Goal: Task Accomplishment & Management: Use online tool/utility

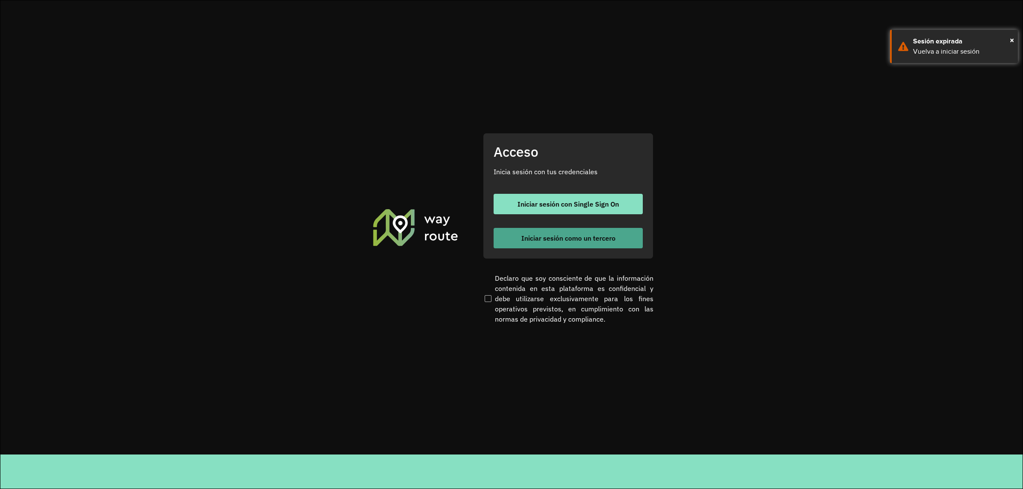
click at [538, 233] on button "Iniciar sesión como un tercero" at bounding box center [567, 238] width 149 height 20
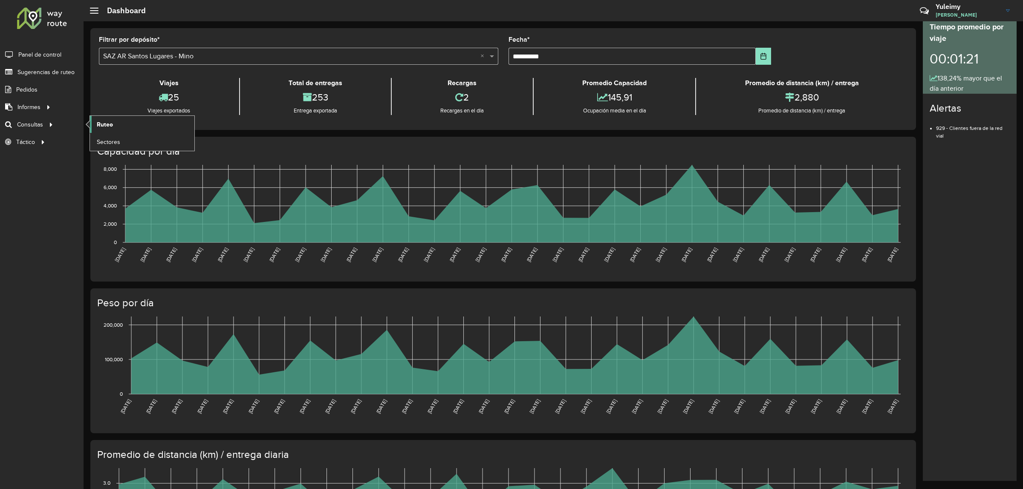
click at [114, 128] on link "Ruteo" at bounding box center [142, 124] width 104 height 17
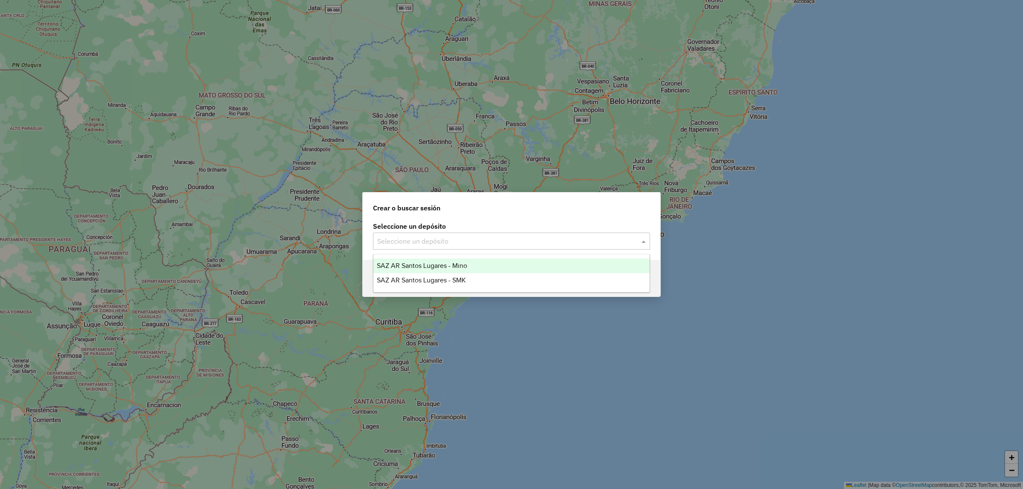
click at [640, 243] on span at bounding box center [644, 241] width 11 height 10
click at [486, 262] on div "SAZ AR Santos Lugares - Mino" at bounding box center [511, 266] width 276 height 14
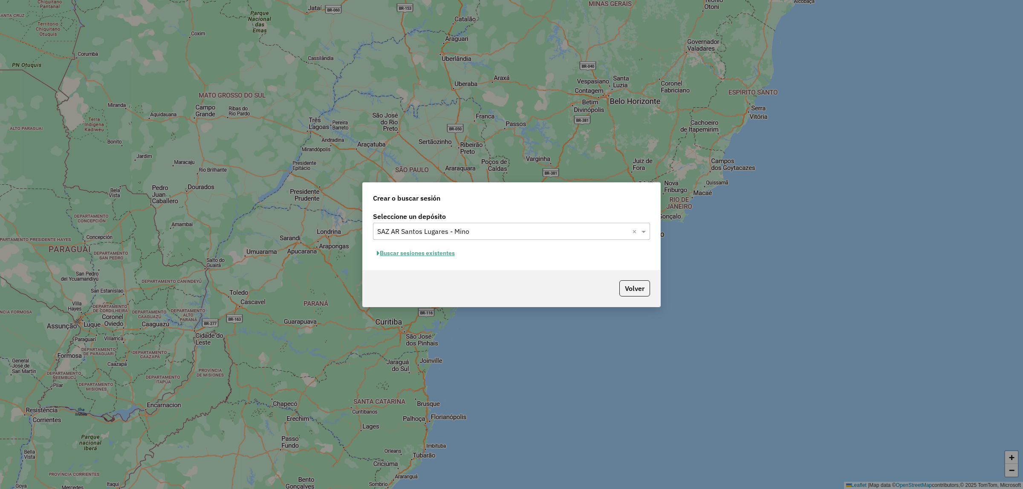
click at [432, 252] on button "Buscar sesiones existentes" at bounding box center [416, 253] width 86 height 13
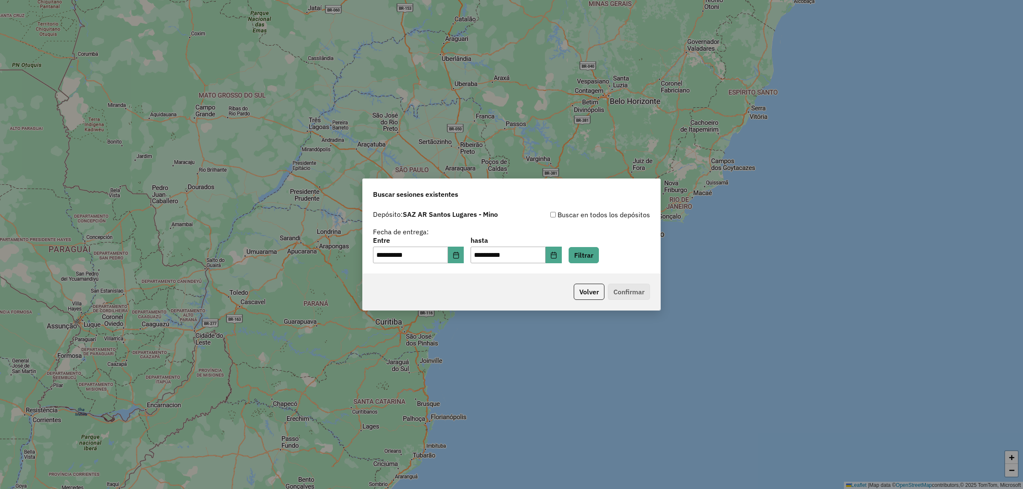
click at [624, 294] on p-footer "Volver Confirmar" at bounding box center [610, 292] width 80 height 16
click at [599, 264] on div "**********" at bounding box center [511, 240] width 297 height 68
click at [599, 261] on button "Filtrar" at bounding box center [583, 255] width 30 height 16
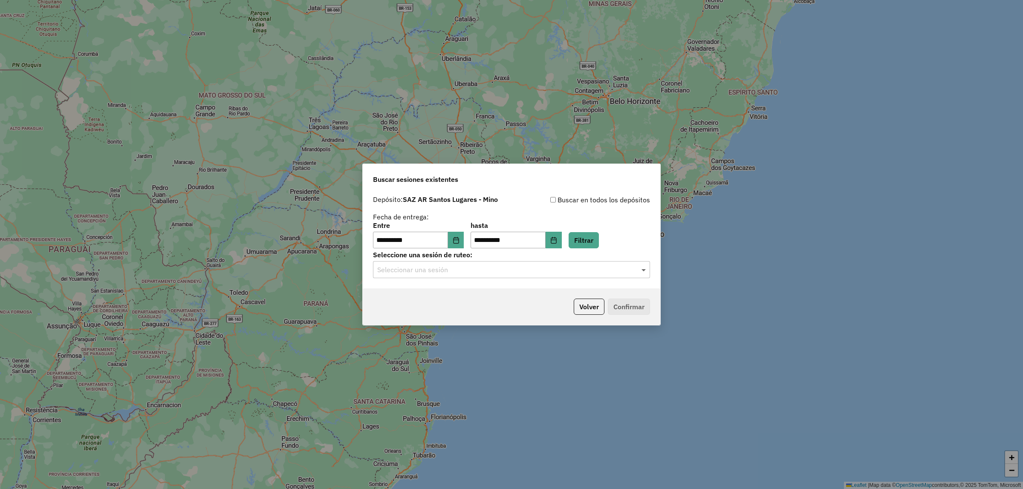
click at [640, 271] on span at bounding box center [644, 270] width 11 height 10
click at [486, 294] on div "1288854 - 06/10/2025 14:29" at bounding box center [511, 295] width 276 height 14
click at [639, 308] on button "Confirmar" at bounding box center [629, 307] width 42 height 16
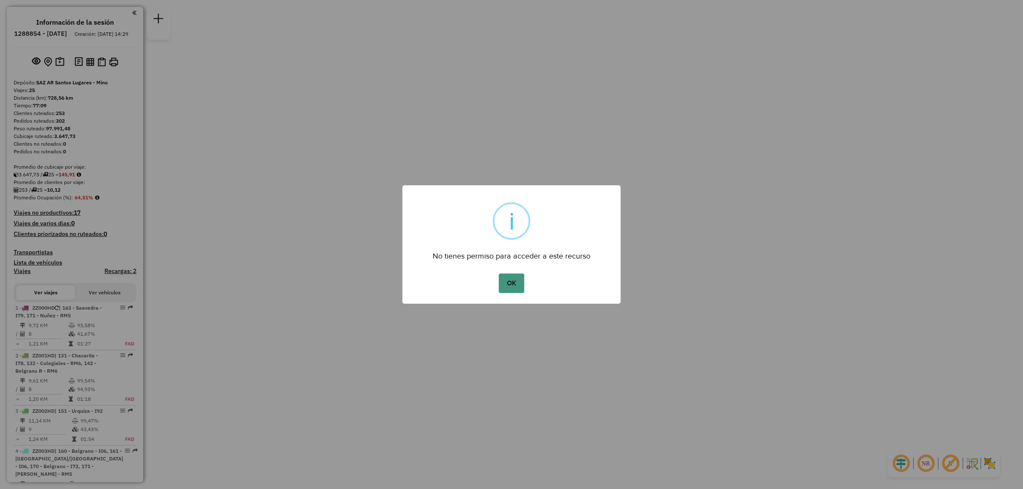
click at [515, 287] on button "OK" at bounding box center [511, 284] width 25 height 20
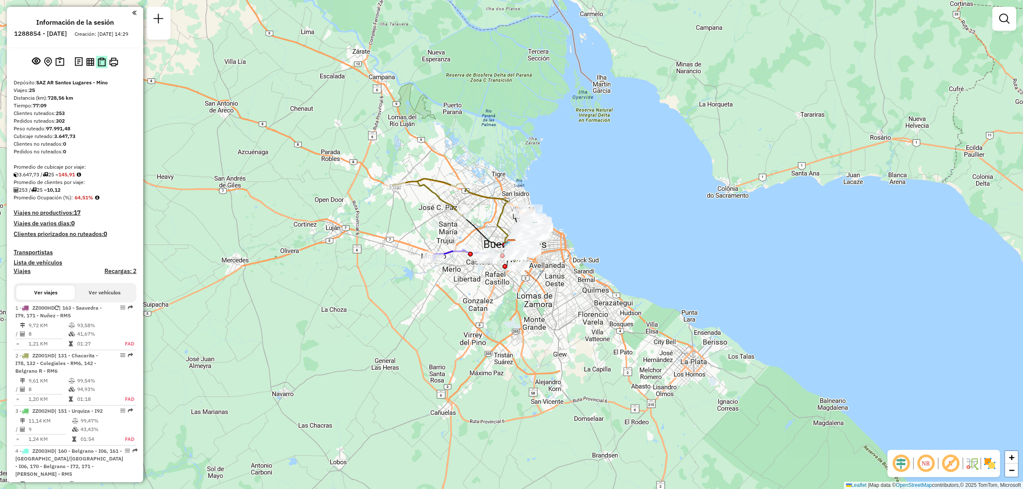
click at [101, 66] on img at bounding box center [102, 62] width 8 height 9
drag, startPoint x: 1012, startPoint y: 20, endPoint x: 1006, endPoint y: 23, distance: 7.5
click at [1009, 23] on div at bounding box center [1004, 19] width 24 height 24
click at [1006, 23] on em at bounding box center [1004, 19] width 10 height 10
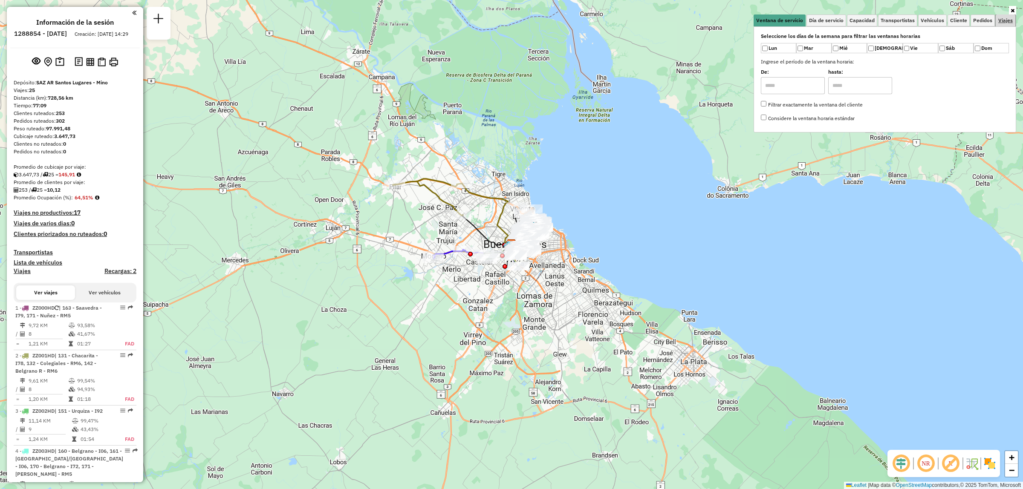
click at [1000, 21] on span "Viajes" at bounding box center [1005, 20] width 14 height 5
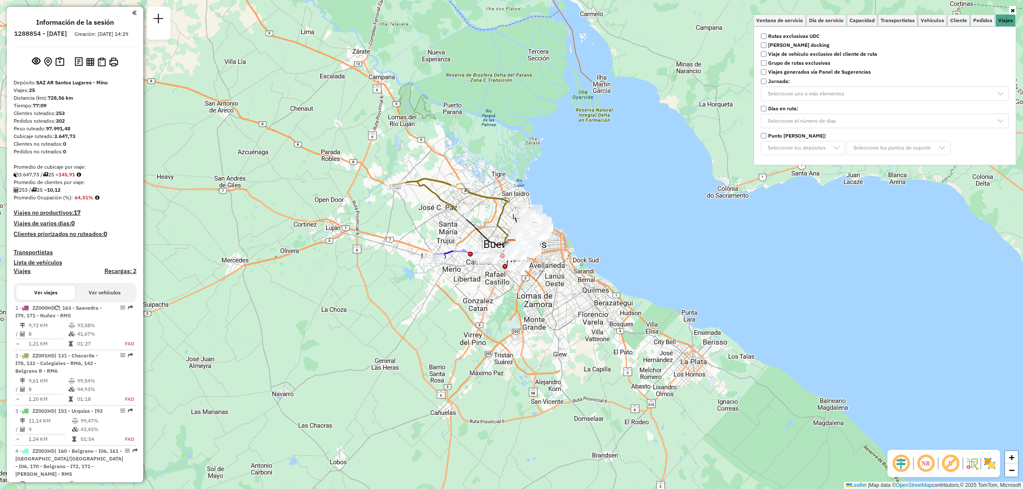
click at [835, 35] on label "Rutas exclusivas UDC" at bounding box center [884, 36] width 258 height 8
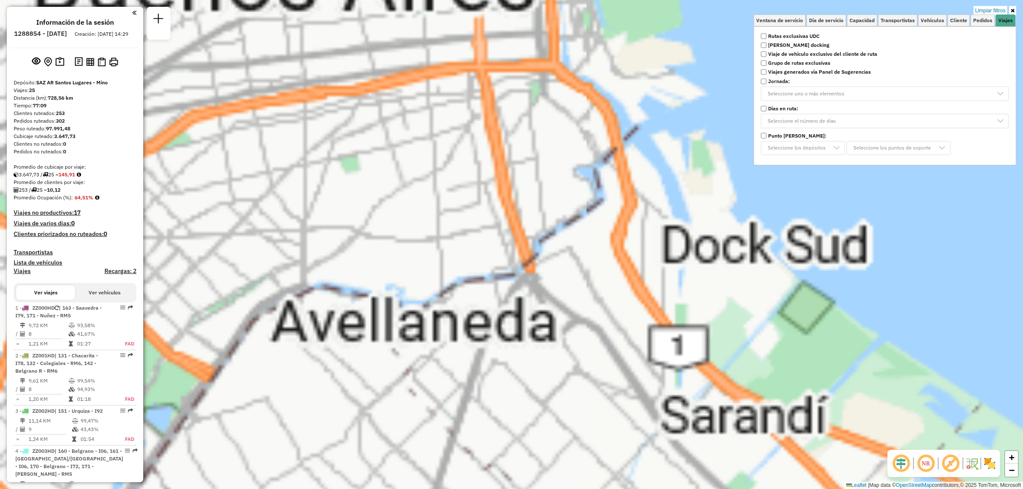
drag, startPoint x: 529, startPoint y: 233, endPoint x: 572, endPoint y: 265, distance: 53.6
click at [649, 337] on div "Limpiar filtros Ventana de servicio Día de servicio Capacidad Transportistas Ve…" at bounding box center [511, 244] width 1023 height 489
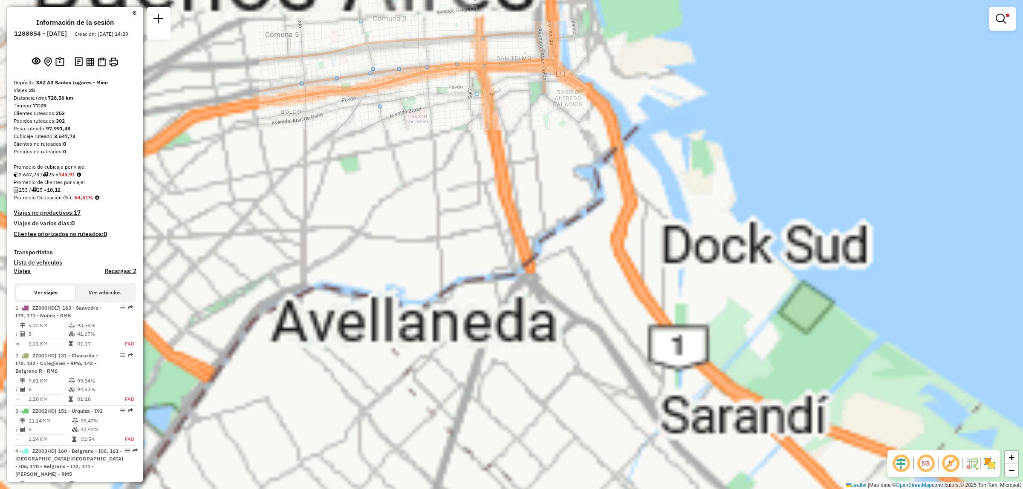
drag, startPoint x: 569, startPoint y: 254, endPoint x: 669, endPoint y: 332, distance: 126.6
click at [650, 327] on div "Limpiar filtros Ventana de servicio Día de servicio Capacidad Transportistas Ve…" at bounding box center [511, 244] width 1023 height 489
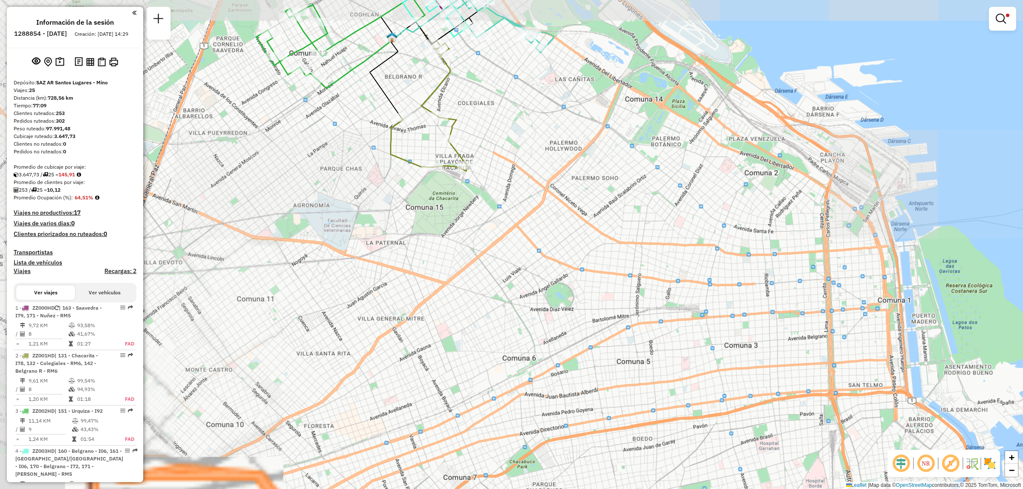
drag, startPoint x: 585, startPoint y: 248, endPoint x: 602, endPoint y: 263, distance: 23.0
click at [602, 263] on div "Limpiar filtros Ventana de servicio Día de servicio Capacidad Transportistas Ve…" at bounding box center [511, 244] width 1023 height 489
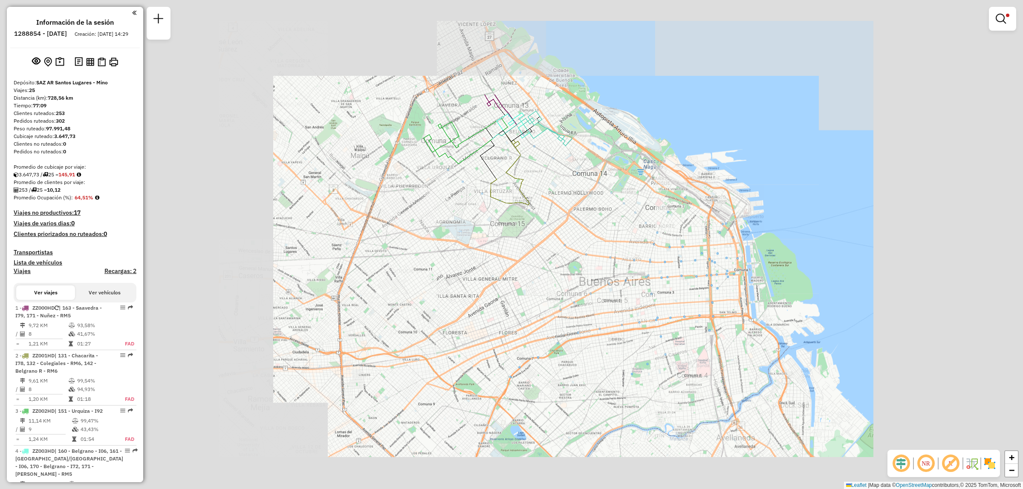
drag, startPoint x: 580, startPoint y: 242, endPoint x: 542, endPoint y: 277, distance: 51.9
click at [544, 277] on div "Limpiar filtros Ventana de servicio Día de servicio Capacidad Transportistas Ve…" at bounding box center [511, 244] width 1023 height 489
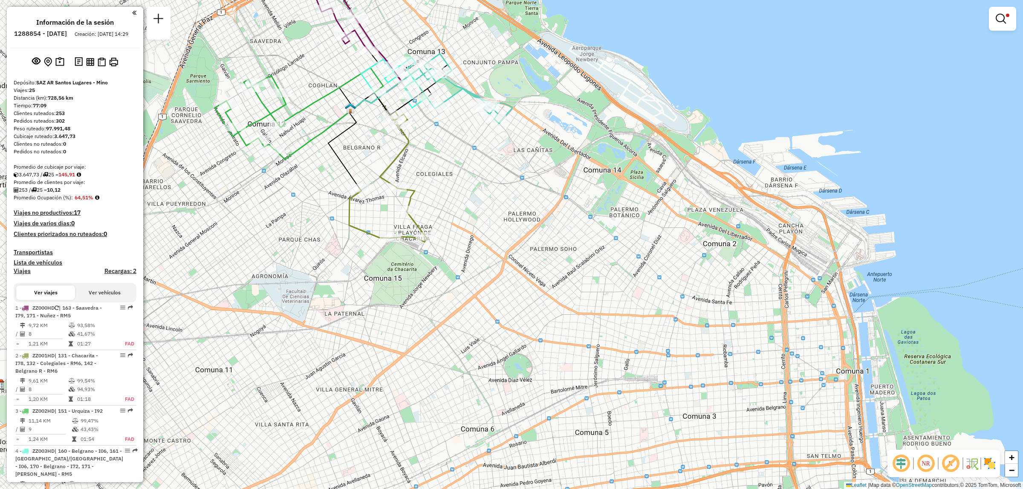
click at [491, 226] on div "Limpiar filtros Ventana de servicio Día de servicio Capacidad Transportistas Ve…" at bounding box center [511, 244] width 1023 height 489
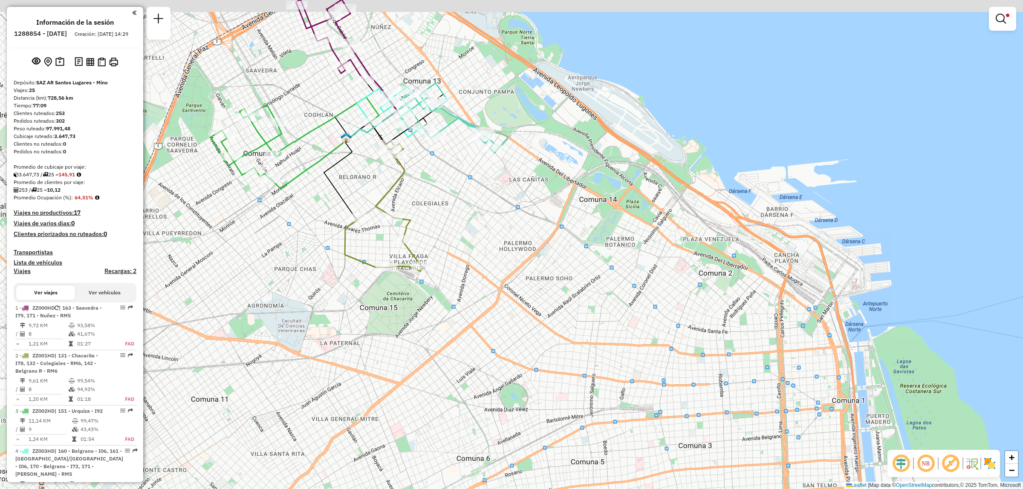
drag, startPoint x: 458, startPoint y: 188, endPoint x: 456, endPoint y: 210, distance: 21.5
click at [456, 209] on div "Limpiar filtros Ventana de servicio Día de servicio Capacidad Transportistas Ve…" at bounding box center [511, 244] width 1023 height 489
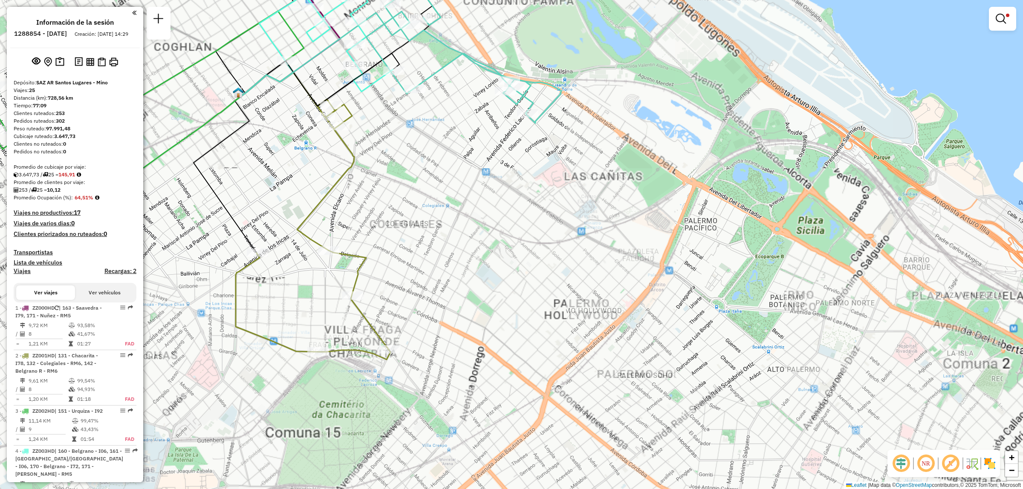
drag, startPoint x: 414, startPoint y: 220, endPoint x: 469, endPoint y: 222, distance: 55.4
click at [469, 222] on div "Limpiar filtros Ventana de servicio Día de servicio Capacidad Transportistas Ve…" at bounding box center [511, 244] width 1023 height 489
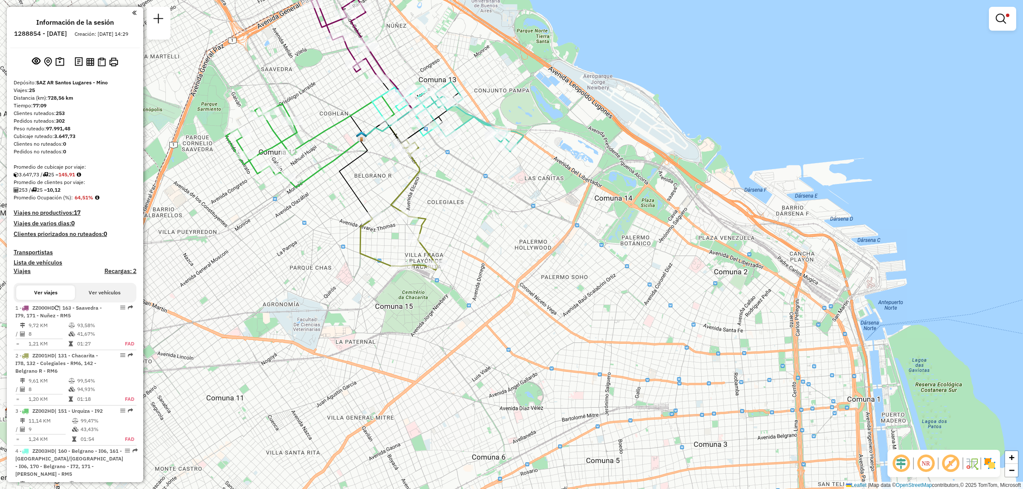
click at [428, 170] on div "Limpiar filtros Ventana de servicio Día de servicio Capacidad Transportistas Ve…" at bounding box center [511, 244] width 1023 height 489
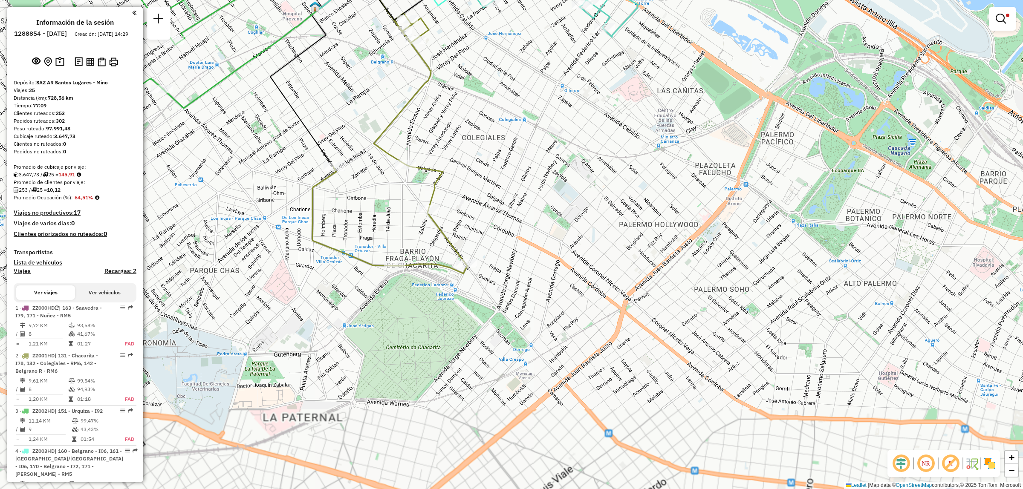
drag, startPoint x: 373, startPoint y: 229, endPoint x: 338, endPoint y: 283, distance: 63.9
click at [344, 276] on div "Limpiar filtros Ventana de servicio Día de servicio Capacidad Transportistas Ve…" at bounding box center [511, 244] width 1023 height 489
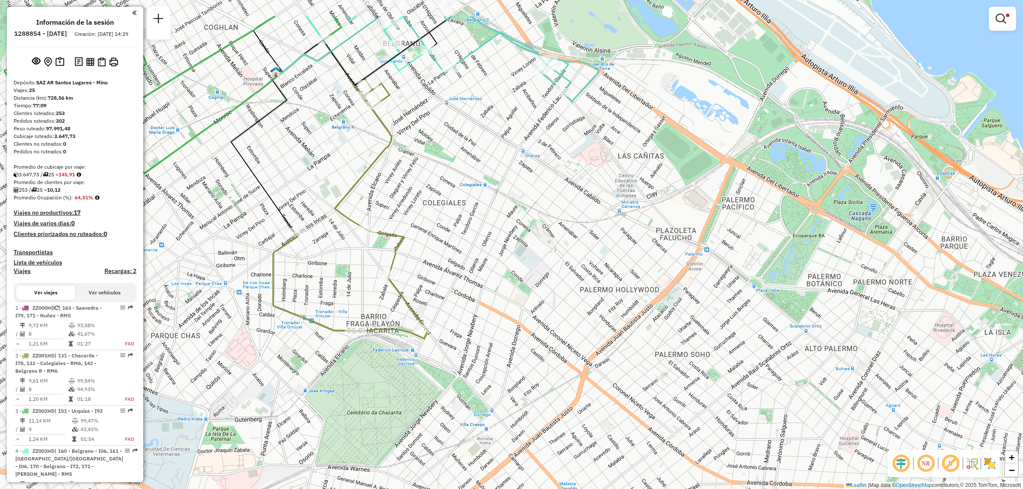
drag, startPoint x: 365, startPoint y: 154, endPoint x: 342, endPoint y: 248, distance: 96.9
click at [339, 252] on div "Limpiar filtros Ventana de servicio Día de servicio Capacidad Transportistas Ve…" at bounding box center [511, 244] width 1023 height 489
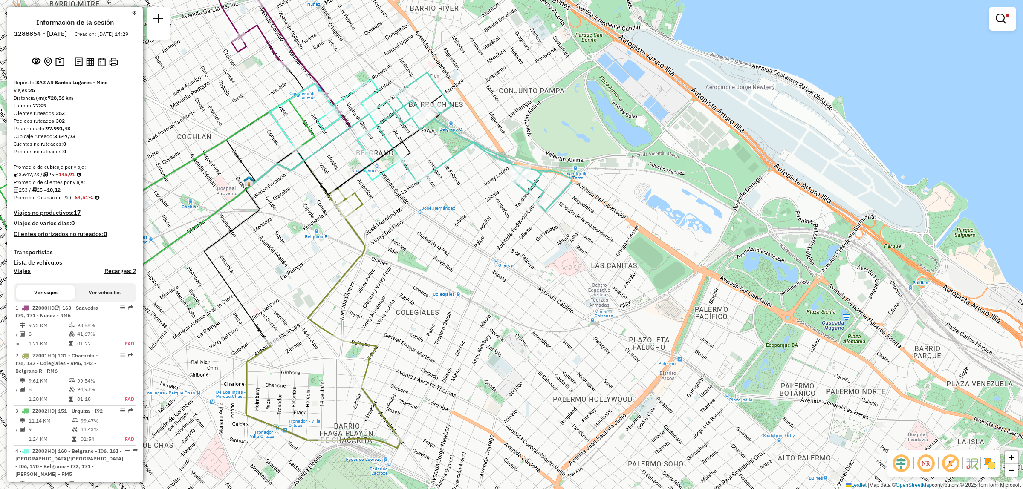
drag, startPoint x: 327, startPoint y: 147, endPoint x: 354, endPoint y: 229, distance: 86.6
click at [351, 224] on div "Ruta 4 - Placa ZZ003HD 0000512500 - RODRIGUEZ EVANA MARIANA Limpiar filtros Ven…" at bounding box center [511, 244] width 1023 height 489
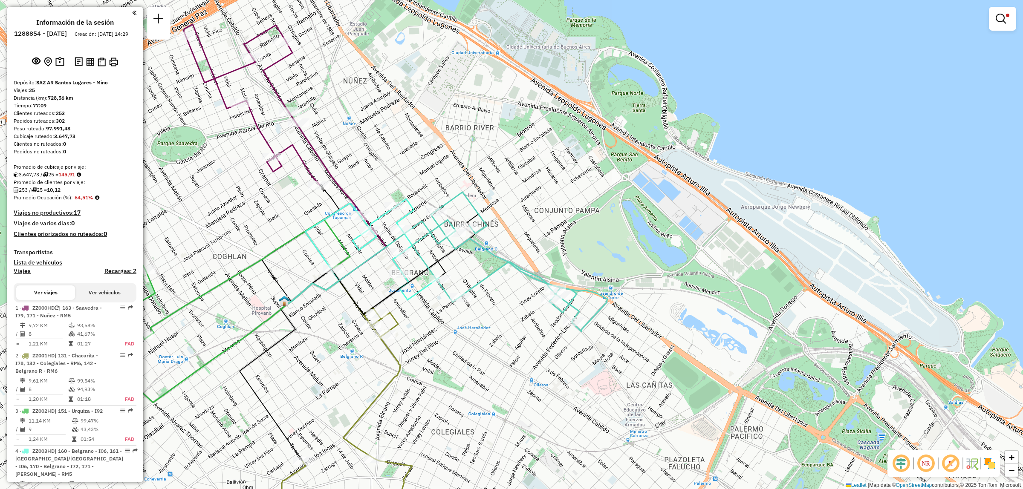
drag, startPoint x: 486, startPoint y: 309, endPoint x: 461, endPoint y: 237, distance: 76.3
click at [465, 243] on div "Ruta 4 - Placa ZZ003HD 0000472142 - FRANX6 S.A. Ruta 5 - Placa ZZ000HD 00005082…" at bounding box center [511, 244] width 1023 height 489
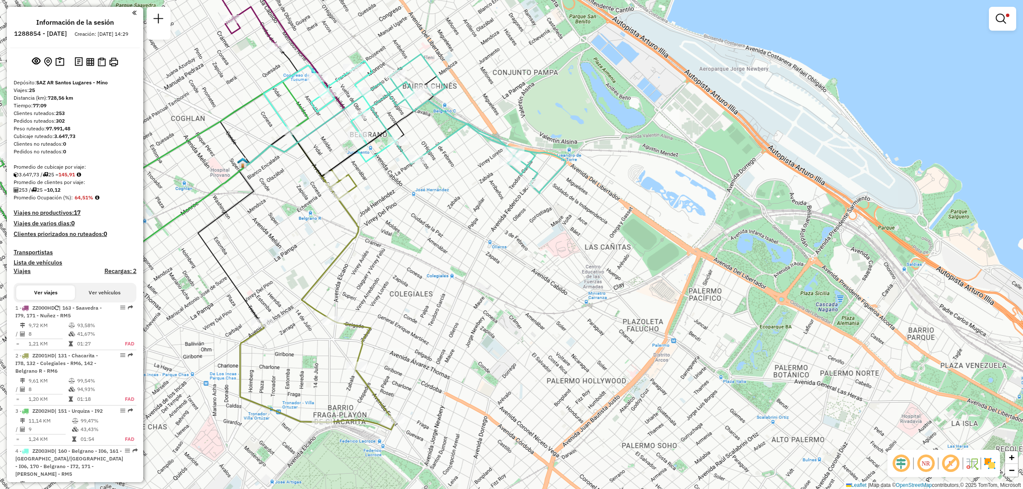
drag, startPoint x: 469, startPoint y: 254, endPoint x: 511, endPoint y: 291, distance: 55.9
click at [510, 290] on div "Limpiar filtros Ventana de servicio Día de servicio Capacidad Transportistas Ve…" at bounding box center [511, 244] width 1023 height 489
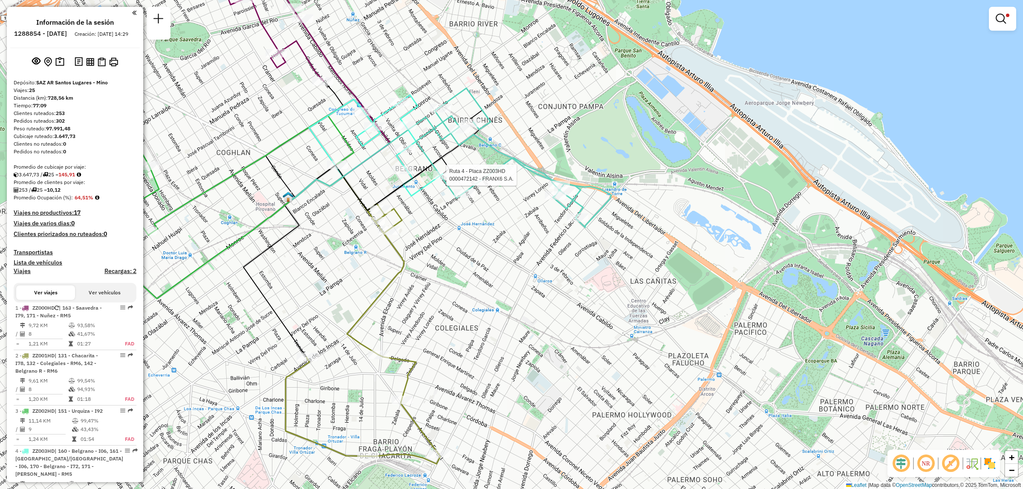
click at [454, 179] on div at bounding box center [443, 175] width 21 height 9
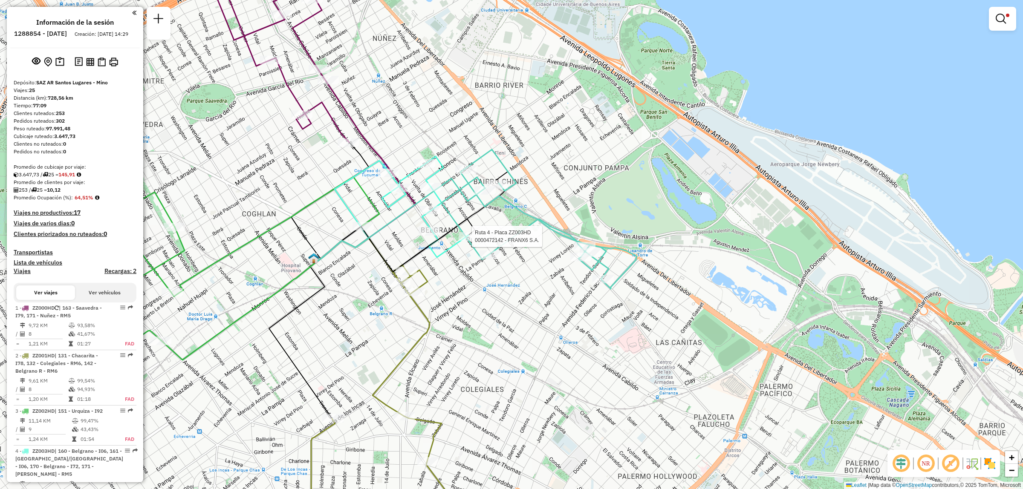
drag, startPoint x: 457, startPoint y: 324, endPoint x: 480, endPoint y: 257, distance: 70.7
click at [479, 262] on div "Ruta 4 - Placa ZZ003HD 0000472142 - FRANX6 S.A. Limpiar filtros Ventana de serv…" at bounding box center [511, 244] width 1023 height 489
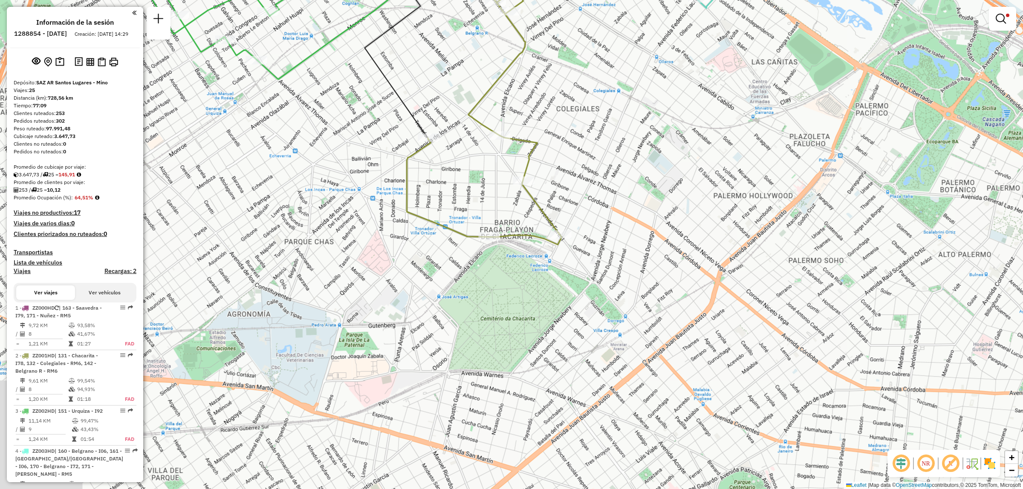
drag, startPoint x: 458, startPoint y: 283, endPoint x: 483, endPoint y: 337, distance: 58.7
click at [476, 326] on div "Limpiar filtros Ventana de servicio Día de servicio Capacidad Transportistas Ve…" at bounding box center [511, 244] width 1023 height 489
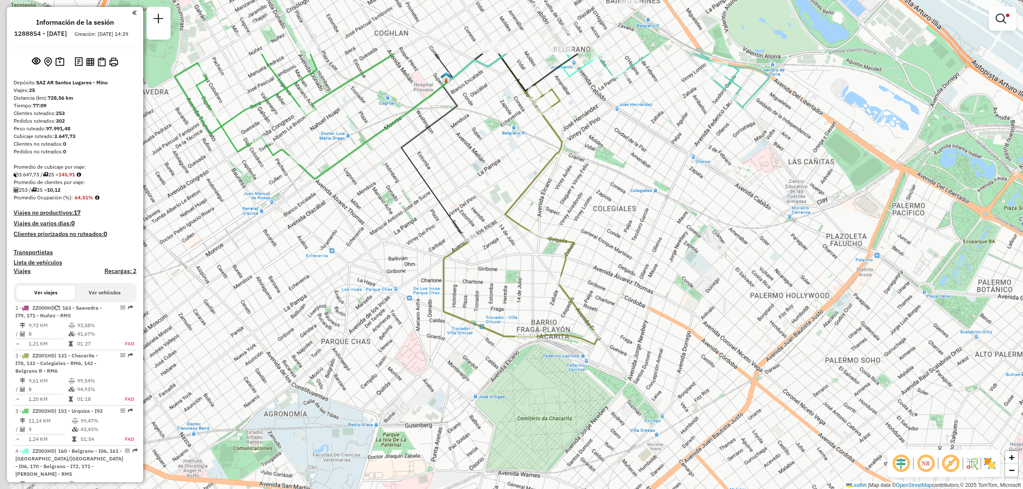
click at [473, 294] on div "Limpiar filtros Ventana de servicio Día de servicio Capacidad Transportistas Ve…" at bounding box center [511, 244] width 1023 height 489
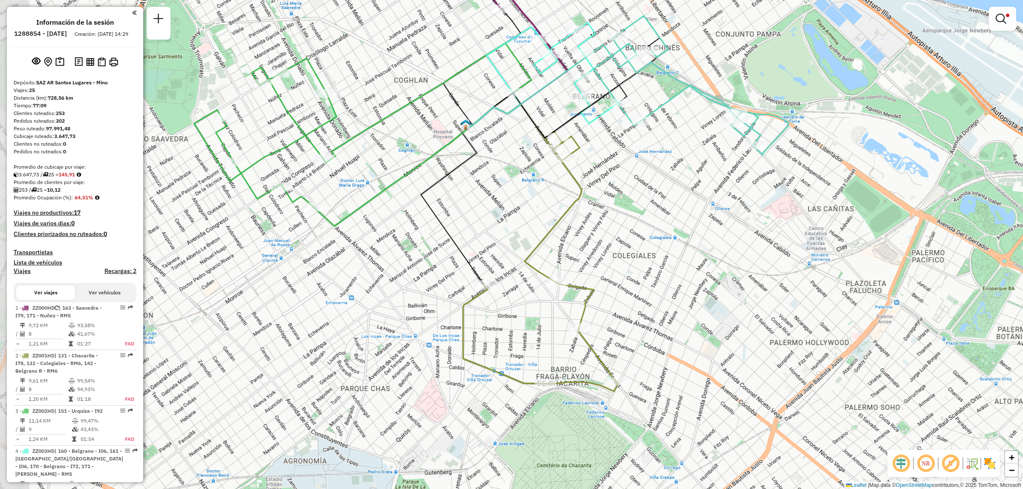
drag, startPoint x: 477, startPoint y: 312, endPoint x: 479, endPoint y: 318, distance: 6.1
click at [479, 318] on div "Limpiar filtros Ventana de servicio Día de servicio Capacidad Transportistas Ve…" at bounding box center [511, 244] width 1023 height 489
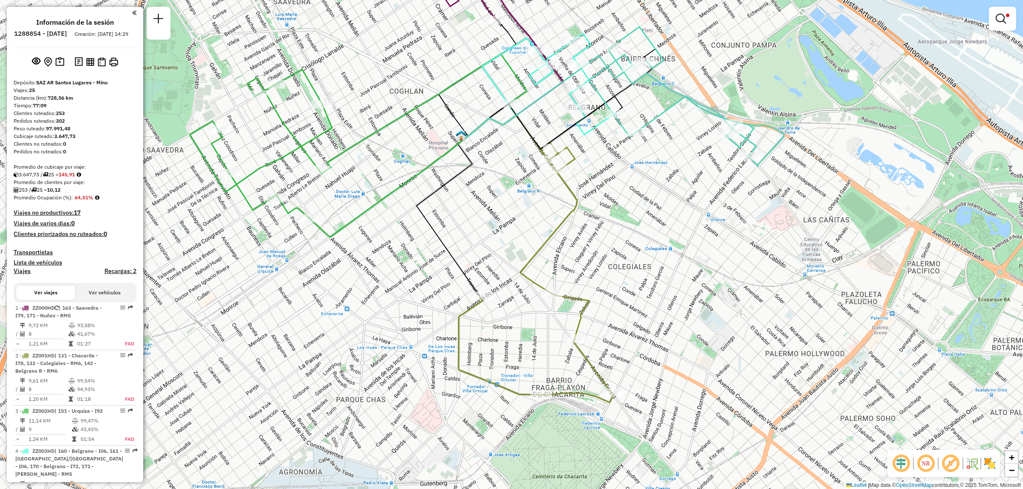
drag, startPoint x: 518, startPoint y: 260, endPoint x: 480, endPoint y: 291, distance: 48.5
click at [487, 293] on div "Limpiar filtros Ventana de servicio Día de servicio Capacidad Transportistas Ve…" at bounding box center [511, 244] width 1023 height 489
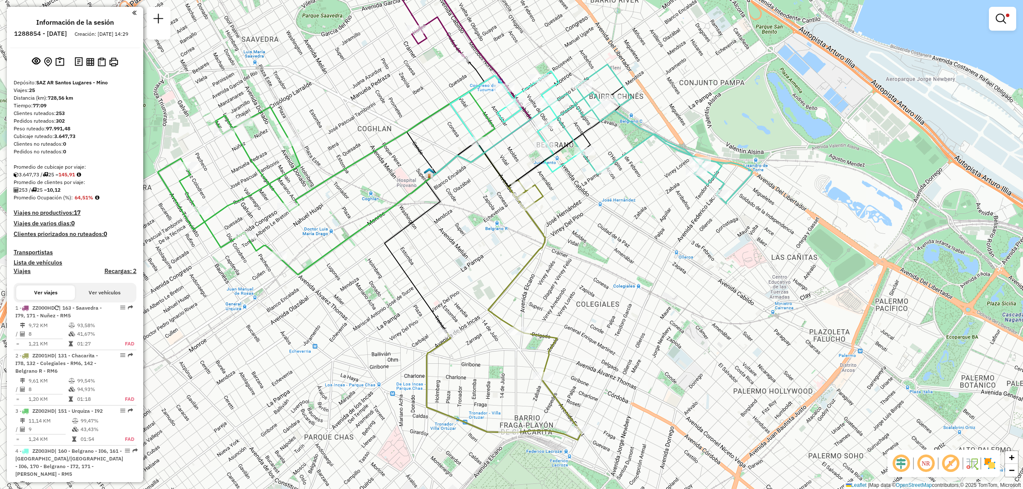
drag, startPoint x: 485, startPoint y: 241, endPoint x: 474, endPoint y: 280, distance: 39.9
click at [475, 276] on div "Limpiar filtros Ventana de servicio Día de servicio Capacidad Transportistas Ve…" at bounding box center [511, 244] width 1023 height 489
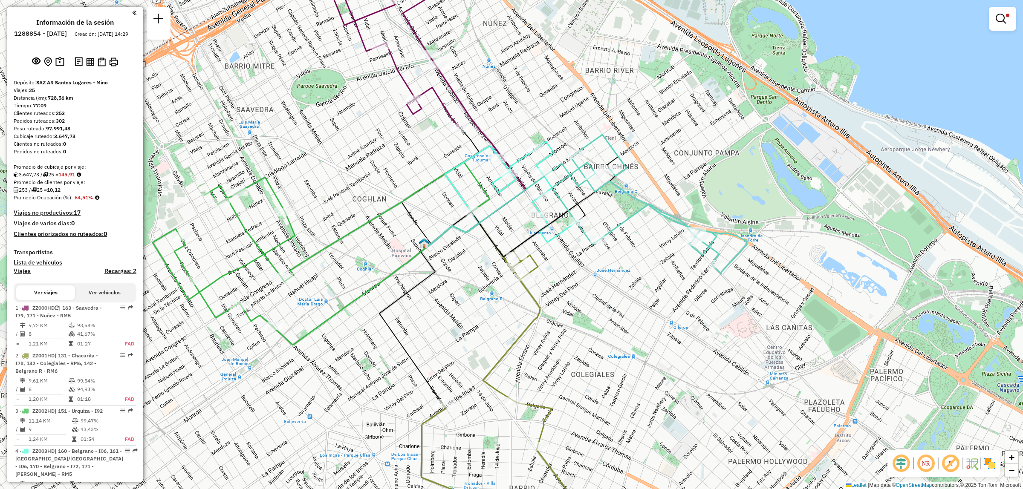
drag, startPoint x: 494, startPoint y: 233, endPoint x: 504, endPoint y: 261, distance: 30.0
click at [504, 257] on icon at bounding box center [526, 207] width 199 height 100
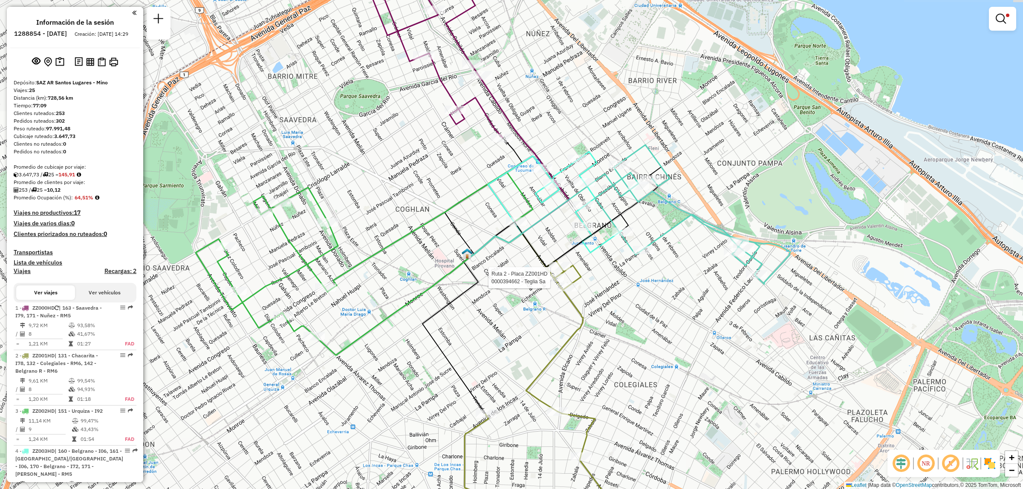
drag, startPoint x: 543, startPoint y: 254, endPoint x: 528, endPoint y: 208, distance: 48.6
click at [529, 210] on icon at bounding box center [364, 254] width 337 height 164
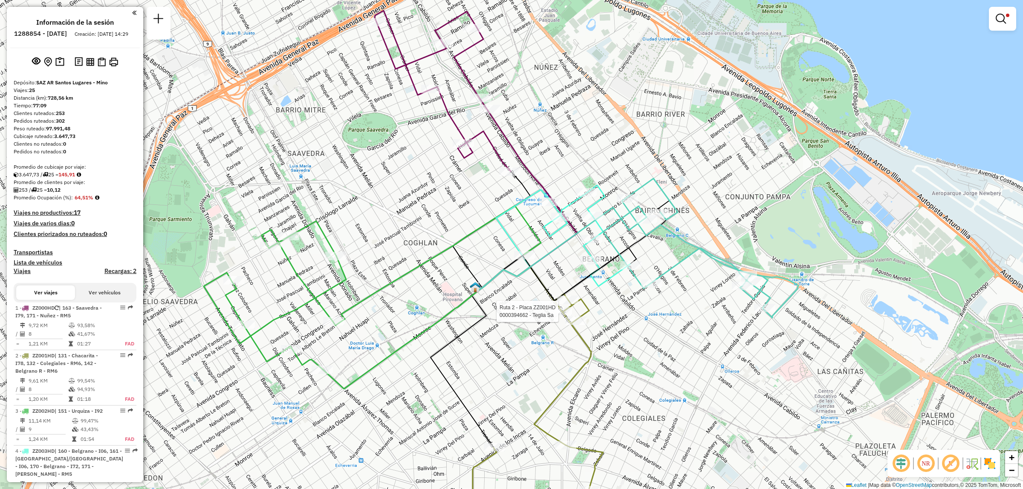
drag, startPoint x: 558, startPoint y: 228, endPoint x: 527, endPoint y: 184, distance: 54.7
click at [543, 185] on icon at bounding box center [586, 235] width 86 height 101
select select "**********"
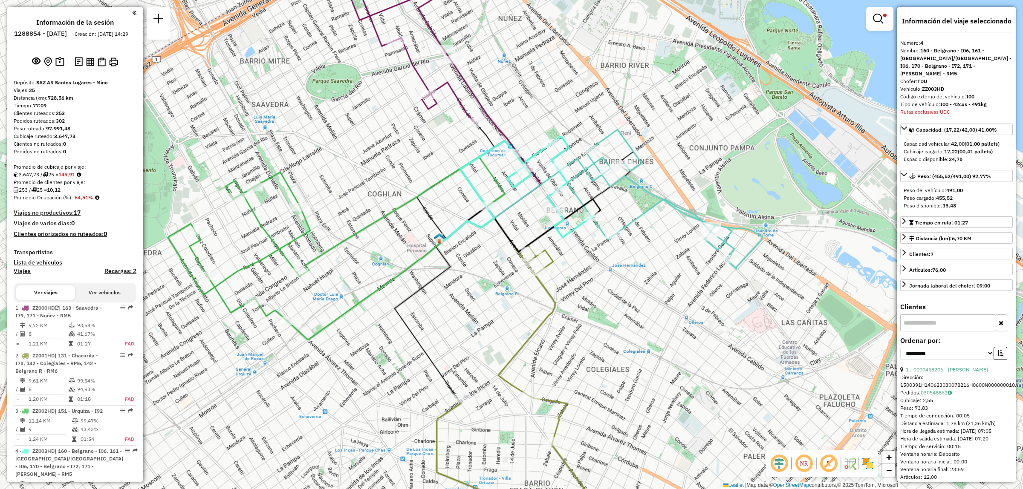
scroll to position [104, 0]
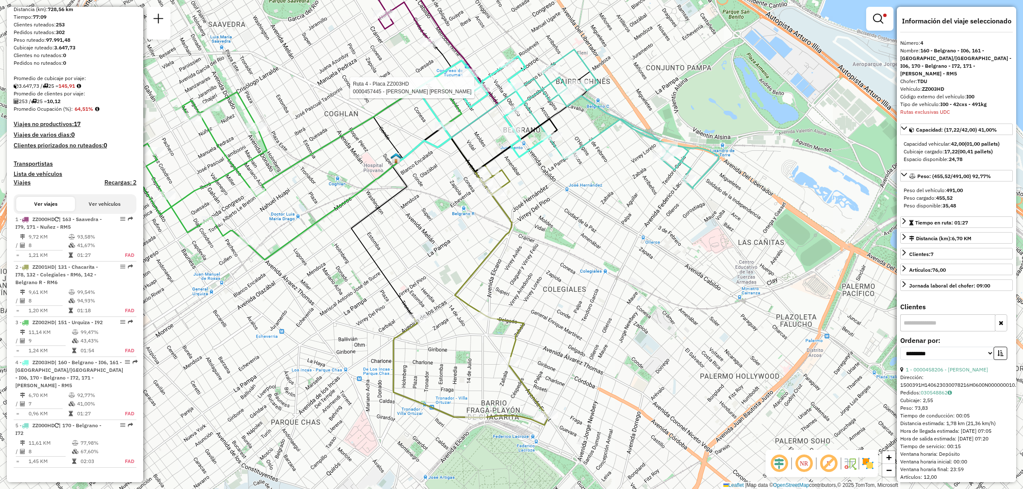
click at [516, 242] on div "Ruta 4 - Placa ZZ003HD 0000457445 - MORENO MORALES MARIA FRANCIA Limpiar filtro…" at bounding box center [511, 244] width 1023 height 489
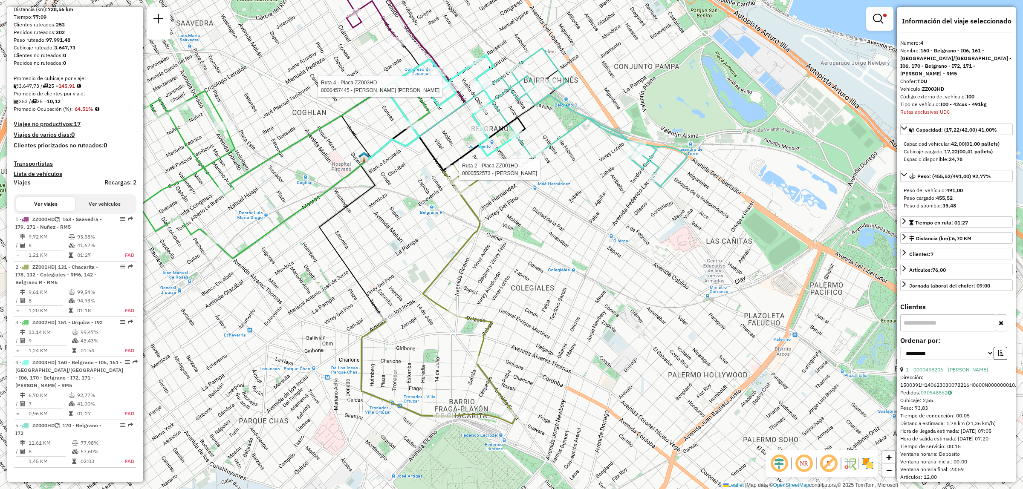
click at [519, 156] on icon at bounding box center [475, 105] width 86 height 101
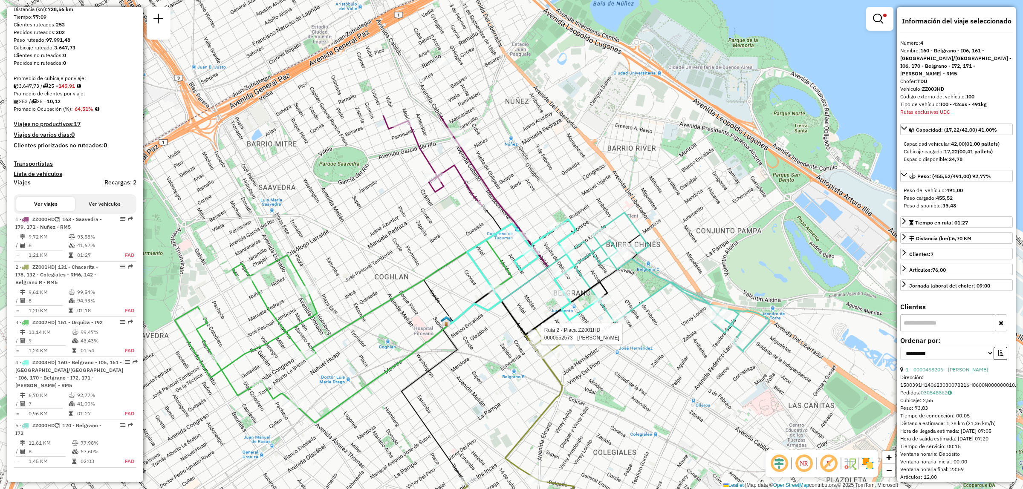
drag, startPoint x: 450, startPoint y: 190, endPoint x: 432, endPoint y: 104, distance: 88.7
click at [433, 108] on div "Ruta 2 - Placa ZZ001HD 0000552573 - CHEN HSIN HU Ruta 1 - Placa ZZ000HD 0000333…" at bounding box center [511, 244] width 1023 height 489
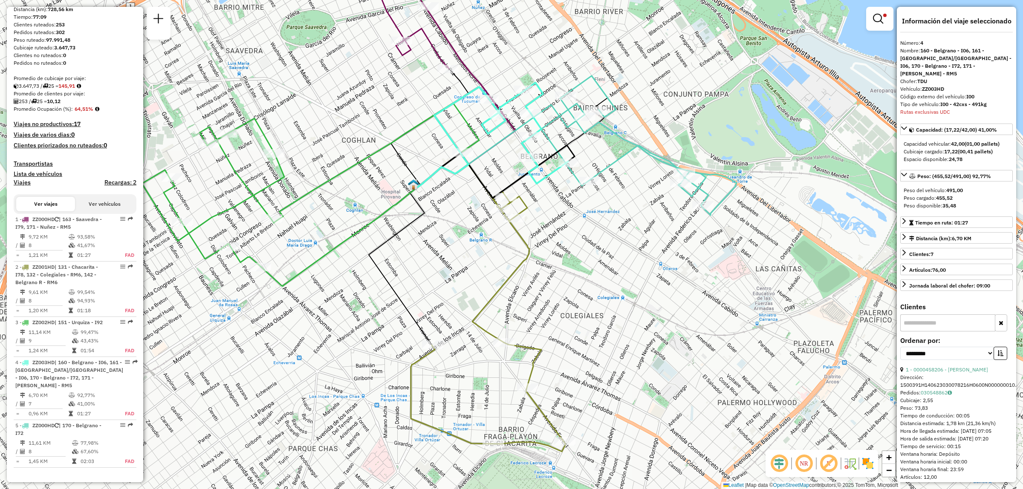
drag, startPoint x: 544, startPoint y: 128, endPoint x: 625, endPoint y: 285, distance: 175.9
click at [568, 184] on icon at bounding box center [524, 133] width 86 height 101
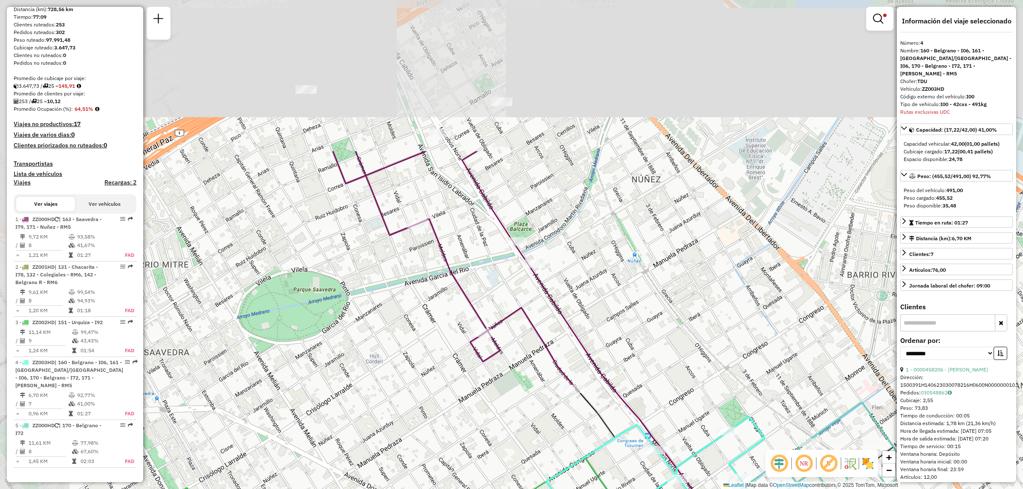
drag, startPoint x: 418, startPoint y: 84, endPoint x: 482, endPoint y: 195, distance: 128.3
click at [494, 228] on div "Limpiar filtros Ventana de servicio Día de servicio Capacidad Transportistas Ve…" at bounding box center [511, 244] width 1023 height 489
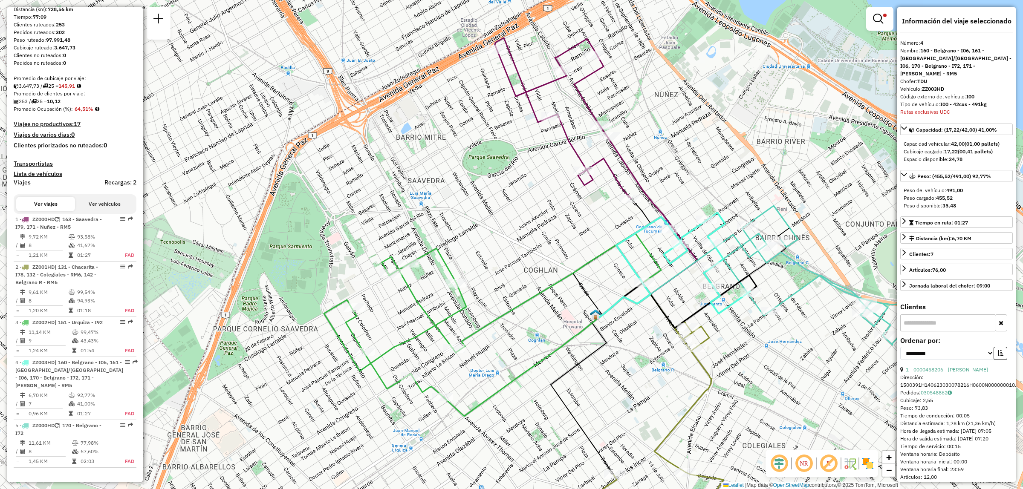
drag, startPoint x: 640, startPoint y: 203, endPoint x: 644, endPoint y: 157, distance: 46.2
click at [644, 158] on div "Limpiar filtros Ventana de servicio Día de servicio Capacidad Transportistas Ve…" at bounding box center [511, 244] width 1023 height 489
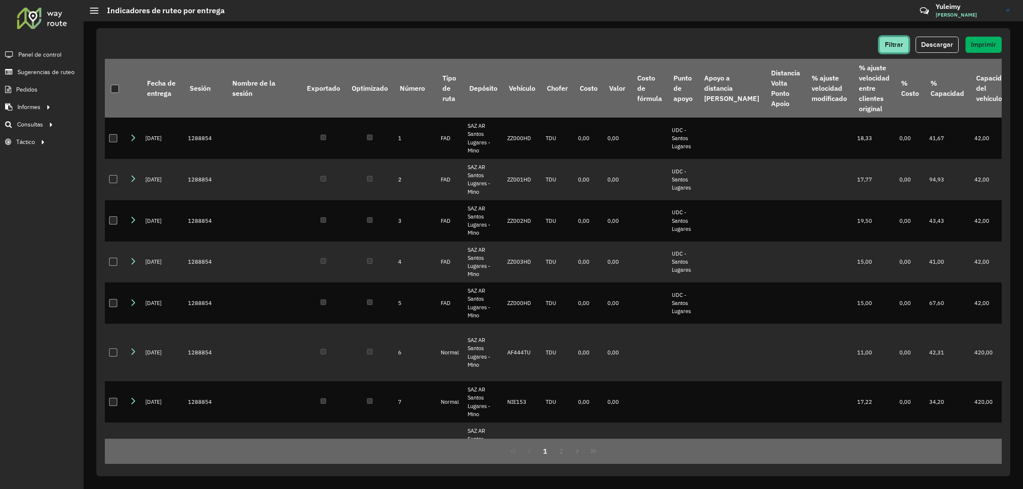
click at [897, 46] on span "Filtrar" at bounding box center [894, 44] width 18 height 7
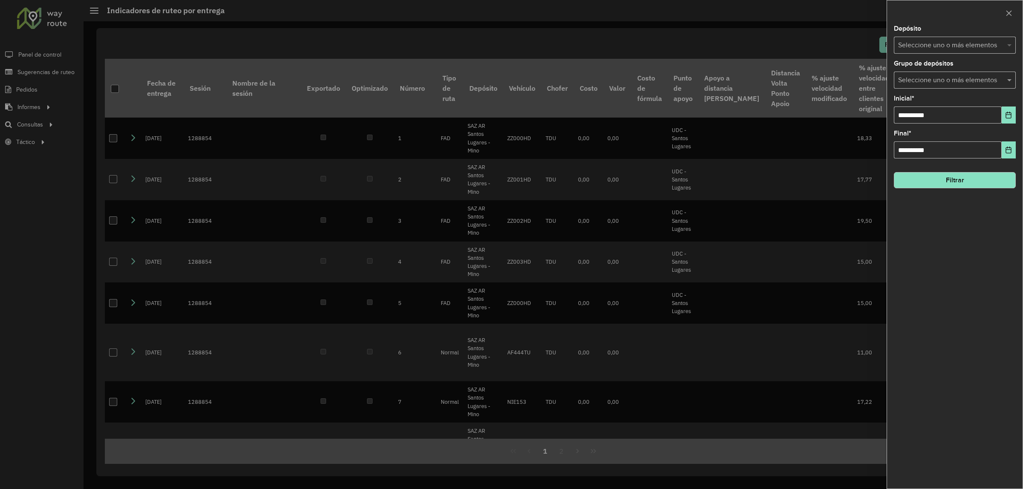
click at [1010, 45] on span at bounding box center [1010, 45] width 11 height 10
click at [956, 88] on div "SAZ AR Santos Lugares - Mino" at bounding box center [954, 88] width 121 height 14
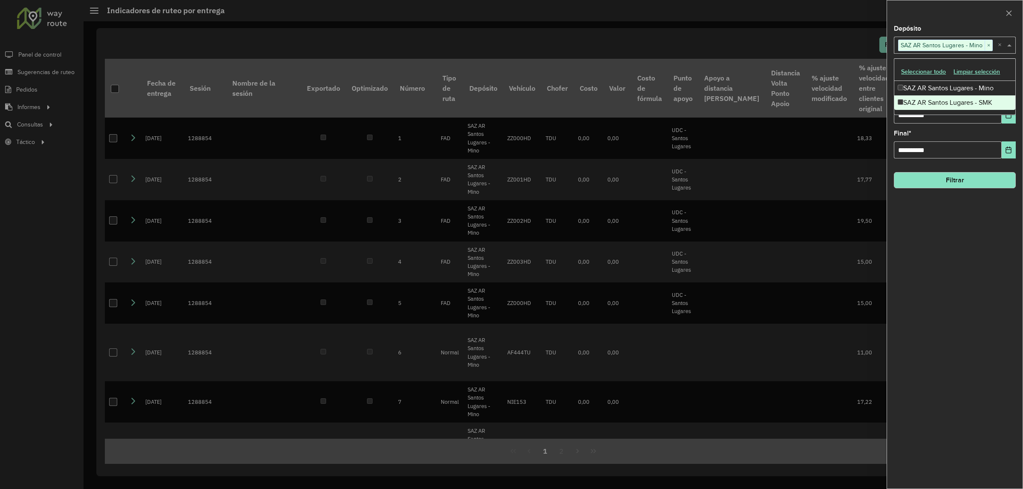
click at [986, 233] on div "**********" at bounding box center [955, 257] width 136 height 463
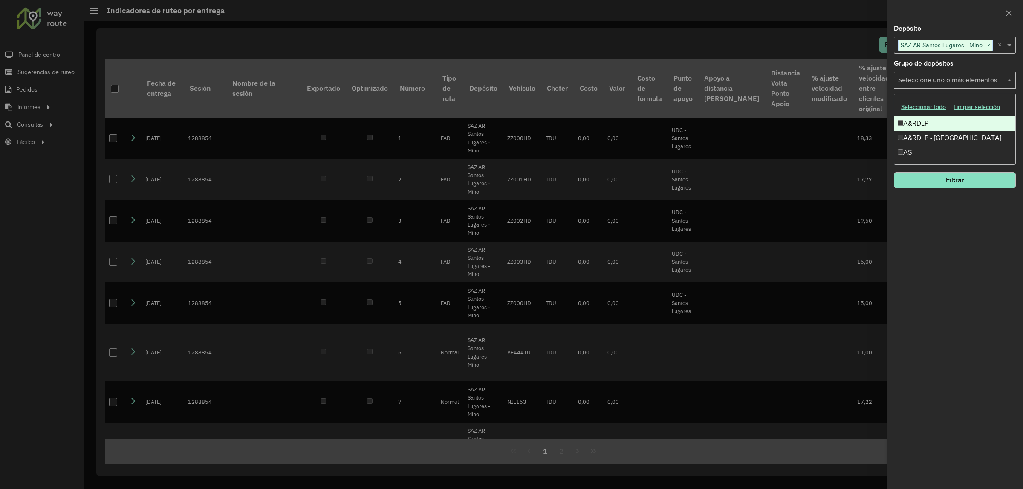
click at [992, 77] on input "text" at bounding box center [950, 80] width 109 height 10
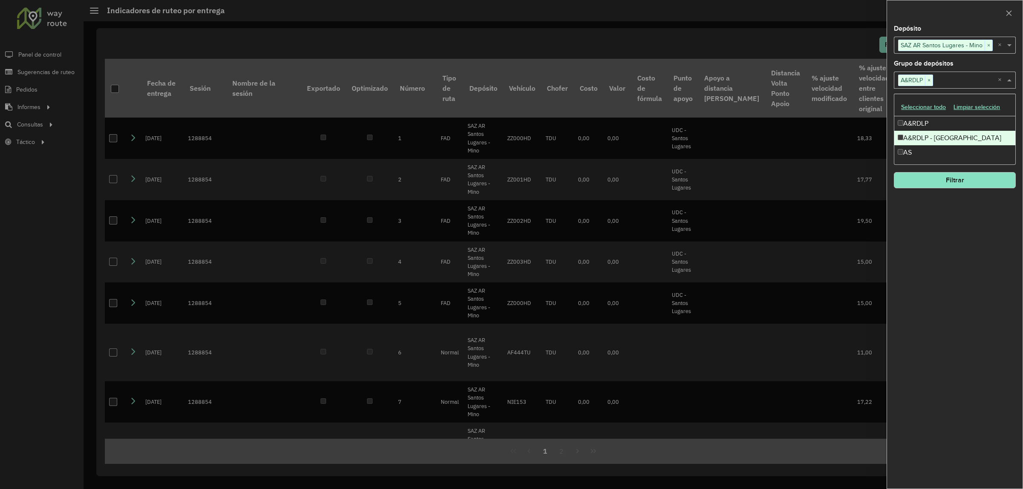
click at [902, 134] on div "A&RDLP - Argentina" at bounding box center [954, 138] width 121 height 14
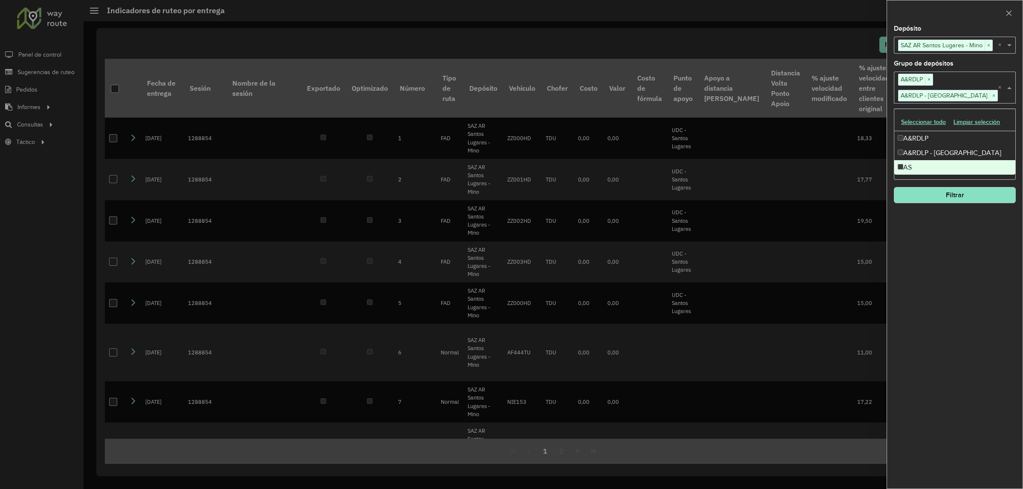
click at [945, 196] on button "Filtrar" at bounding box center [955, 195] width 122 height 16
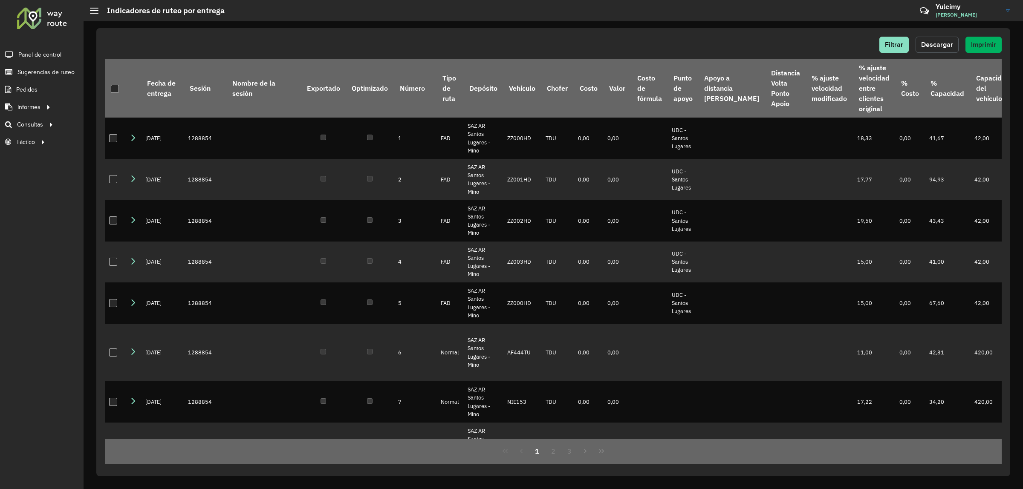
click at [931, 48] on span "Descargar" at bounding box center [937, 44] width 32 height 7
